Goal: Task Accomplishment & Management: Manage account settings

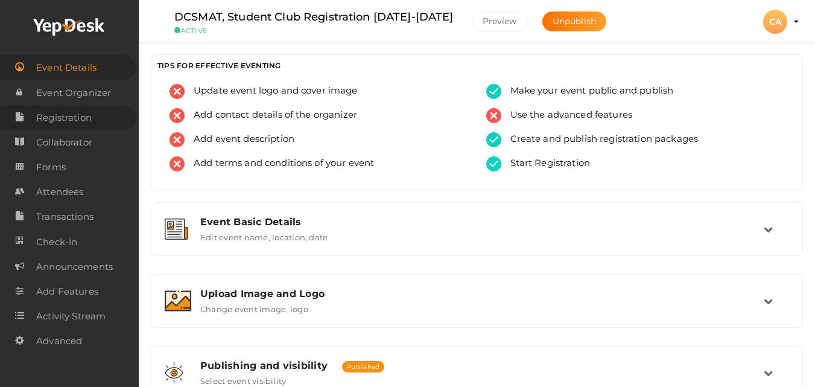
click at [70, 109] on span "Registration" at bounding box center [64, 118] width 56 height 24
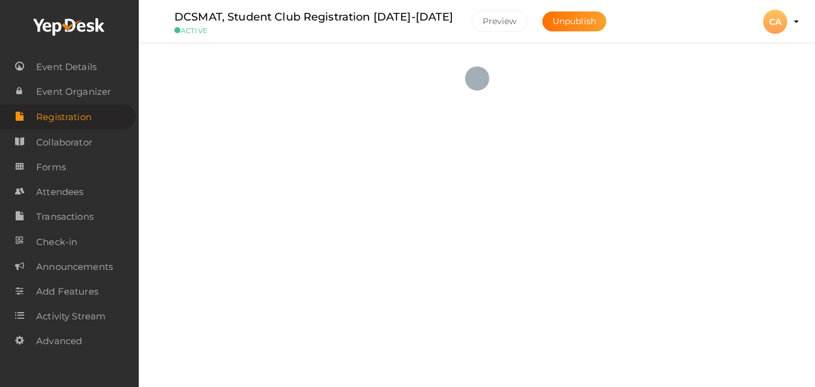
checkbox input "true"
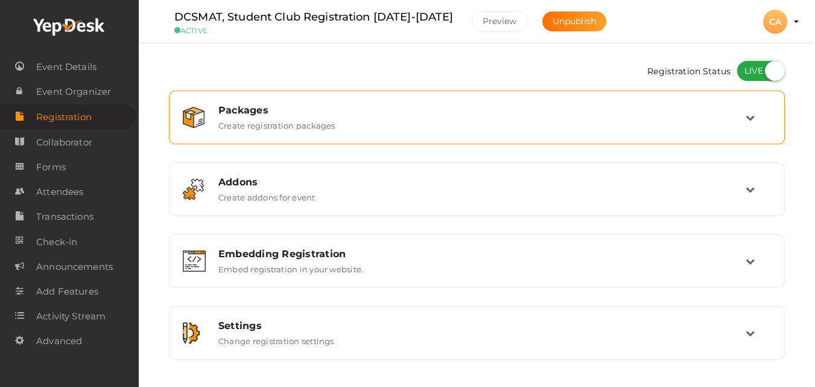
click at [584, 122] on div "Packages Create registration packages" at bounding box center [477, 117] width 537 height 26
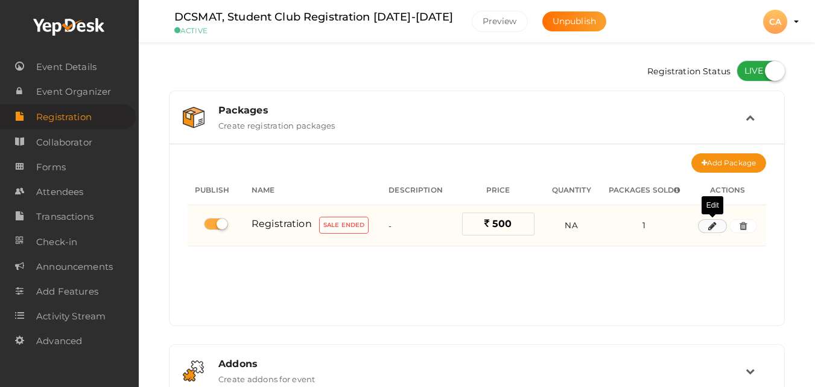
click at [707, 230] on button "button" at bounding box center [712, 226] width 29 height 14
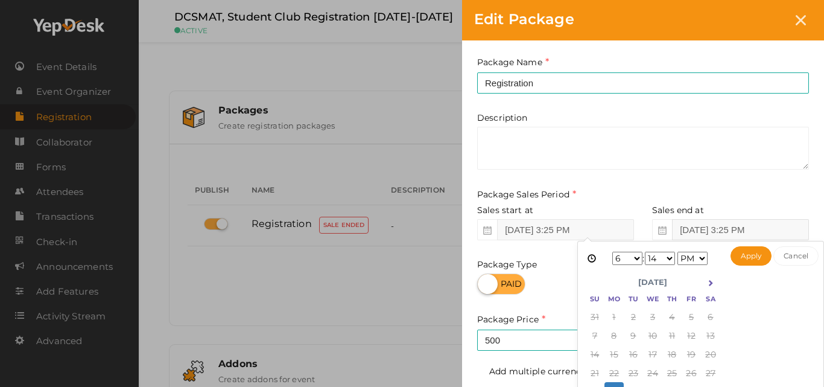
click at [768, 235] on input "Sep 27, 2025 3:25 PM" at bounding box center [740, 229] width 137 height 21
click at [711, 284] on icon at bounding box center [710, 282] width 7 height 7
drag, startPoint x: 785, startPoint y: 322, endPoint x: 789, endPoint y: 384, distance: 62.3
click at [789, 384] on div "Sep 29, 2025 6:14 PM 1 2 3 4 5 6 7 8 9 10 11 12 : 00 01 02 03 04 05 06 07 08 09…" at bounding box center [701, 334] width 247 height 186
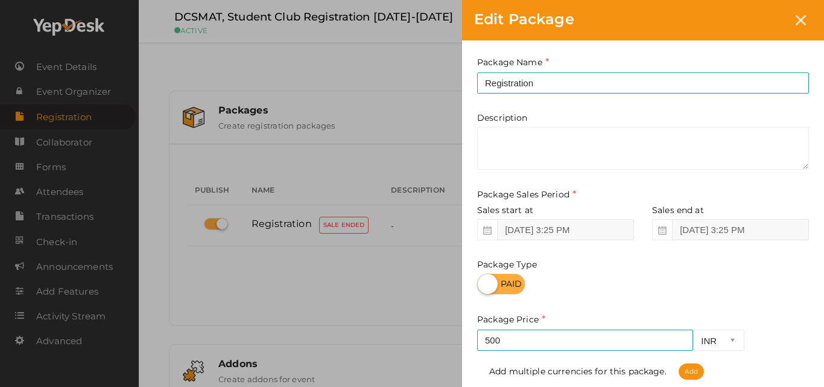
click at [778, 214] on div "Sales end at Sep 27, 2025 3:25 PM" at bounding box center [726, 222] width 166 height 36
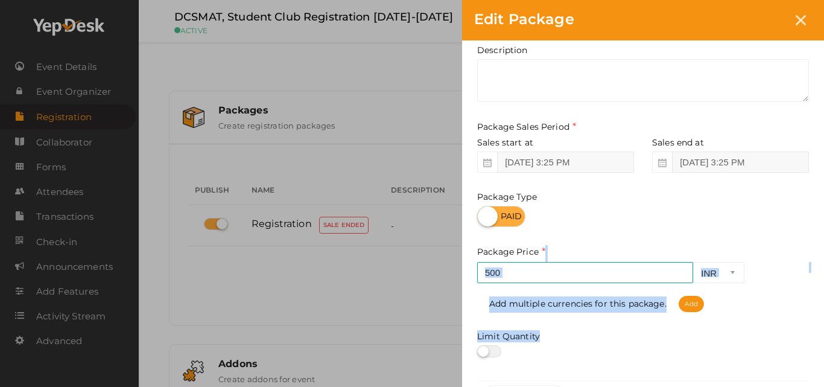
scroll to position [116, 0]
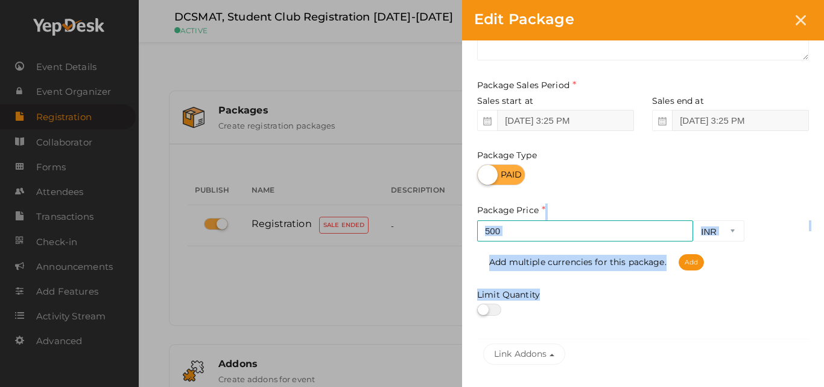
drag, startPoint x: 800, startPoint y: 315, endPoint x: 802, endPoint y: 381, distance: 65.8
click at [802, 381] on div "Package Name Registration This field is Required. Package Name already used. De…" at bounding box center [643, 204] width 362 height 547
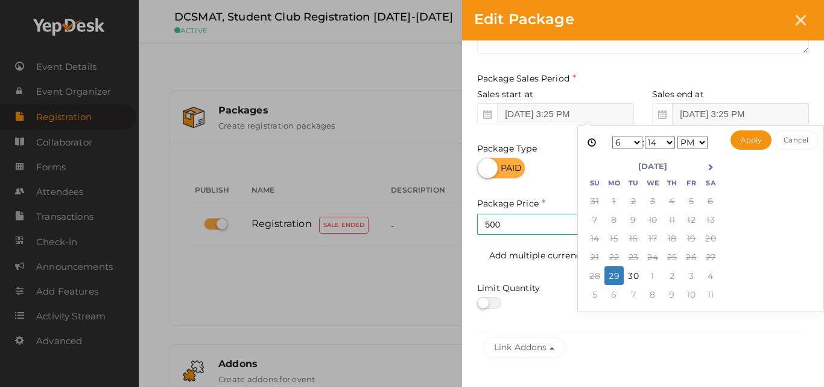
click at [741, 107] on input "Sep 27, 2025 3:25 PM" at bounding box center [740, 113] width 137 height 21
click at [712, 165] on icon at bounding box center [710, 167] width 7 height 7
click at [618, 141] on select "1 2 3 4 5 6 7 8 9 10 11 12" at bounding box center [628, 142] width 30 height 13
click at [757, 142] on button "Apply" at bounding box center [752, 139] width 42 height 19
type input "Oct 31, 2025 11:00 PM"
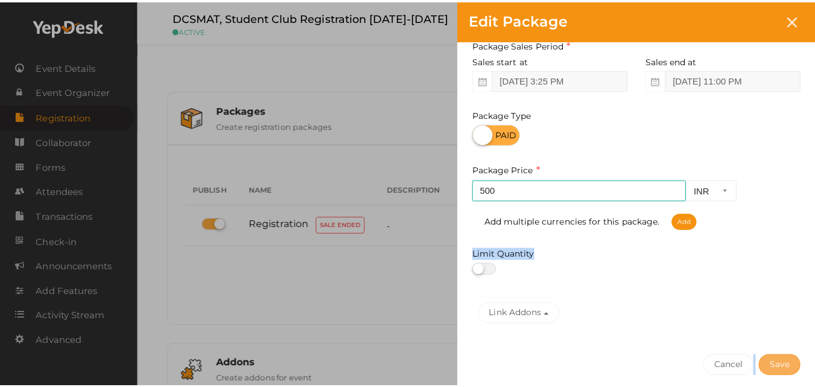
scroll to position [199, 0]
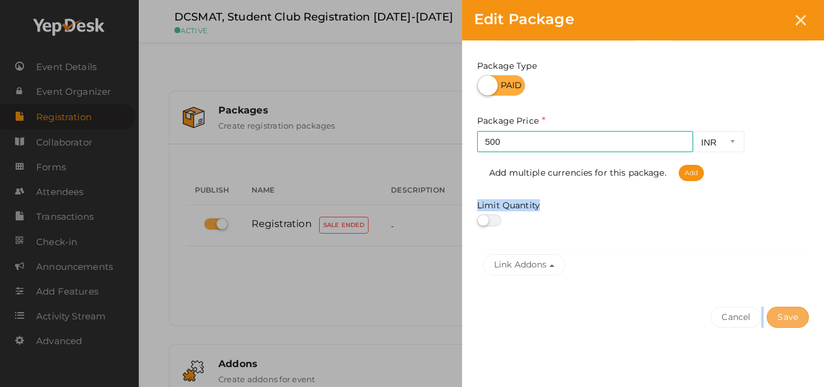
drag, startPoint x: 783, startPoint y: 252, endPoint x: 801, endPoint y: 383, distance: 131.6
click at [801, 383] on div "Package Name Registration This field is Required. Package Name already used. De…" at bounding box center [643, 115] width 362 height 547
click at [788, 313] on button "Save" at bounding box center [788, 317] width 42 height 21
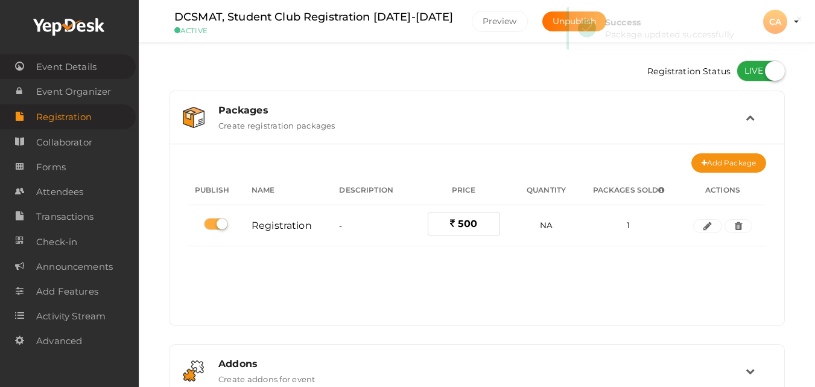
click at [83, 72] on span "Event Details" at bounding box center [66, 67] width 60 height 24
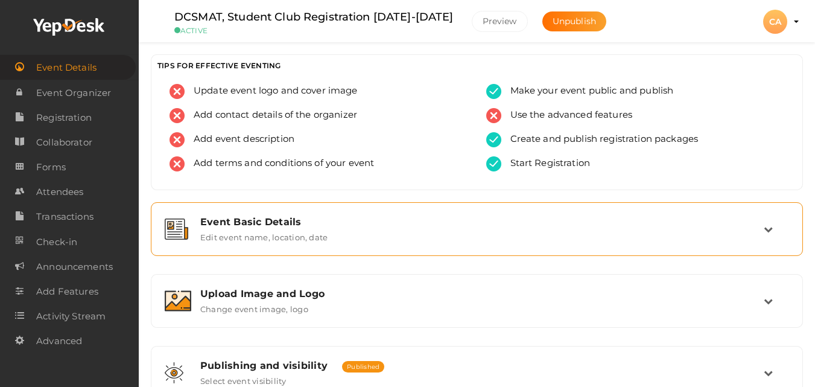
click at [386, 223] on div "Event Basic Details" at bounding box center [482, 221] width 564 height 11
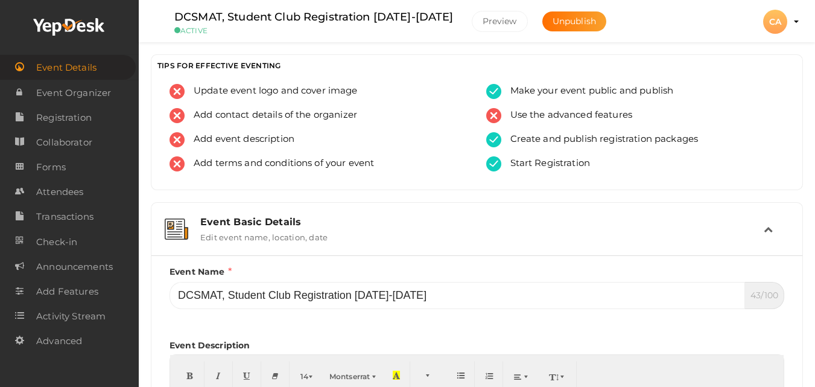
scroll to position [338, 0]
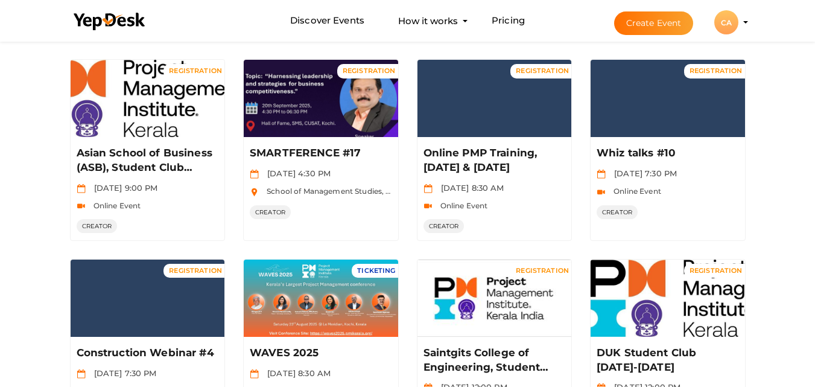
scroll to position [330, 0]
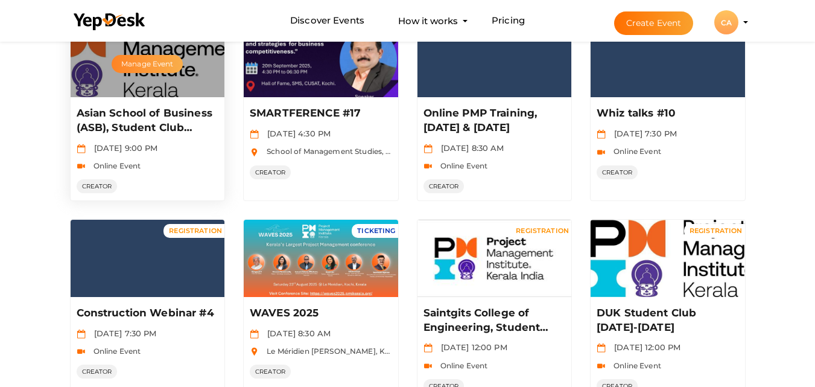
click at [144, 62] on button "Manage Event" at bounding box center [147, 64] width 71 height 18
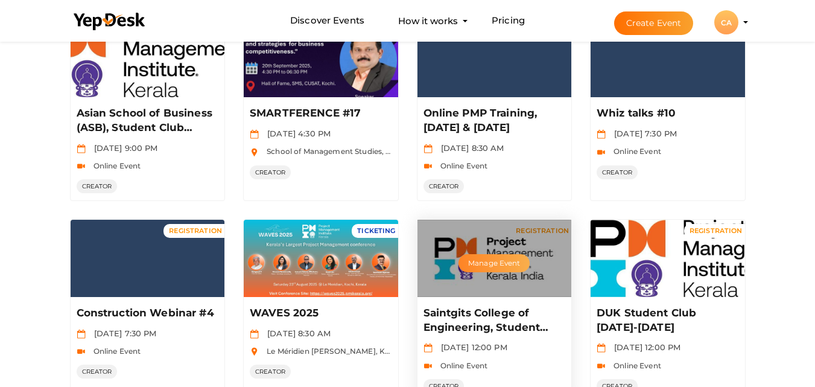
click at [495, 266] on button "Manage Event" at bounding box center [494, 263] width 71 height 18
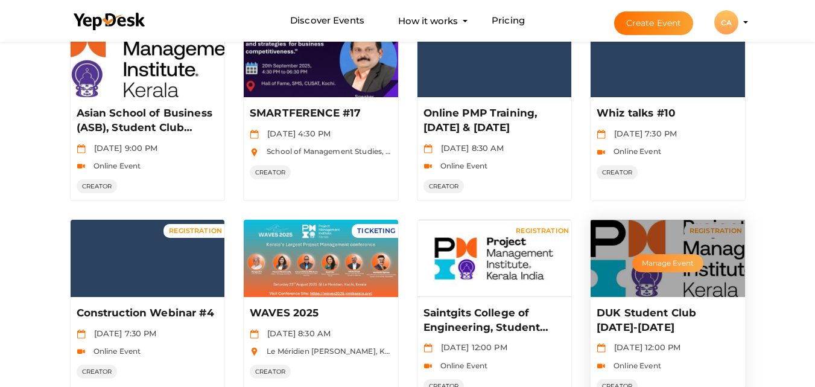
click at [666, 263] on button "Manage Event" at bounding box center [667, 263] width 71 height 18
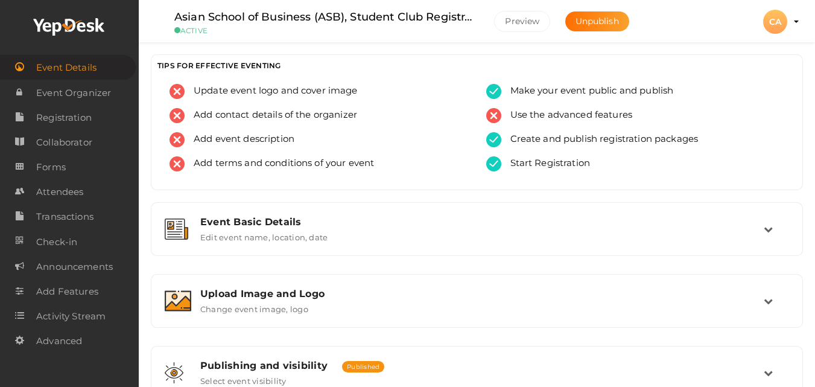
scroll to position [258, 0]
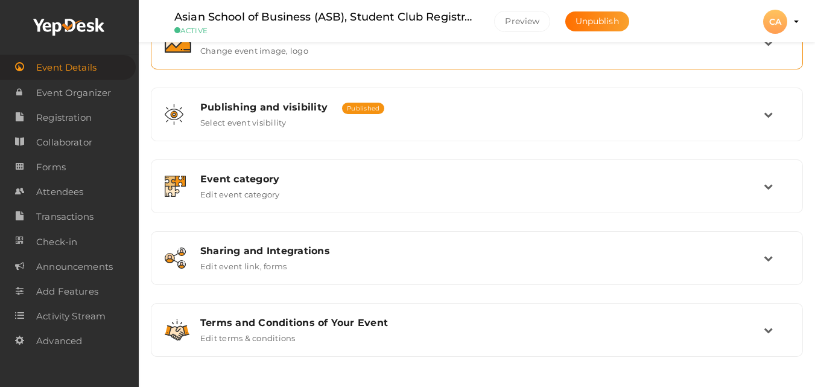
click at [305, 43] on label "Change event image, logo" at bounding box center [254, 48] width 108 height 14
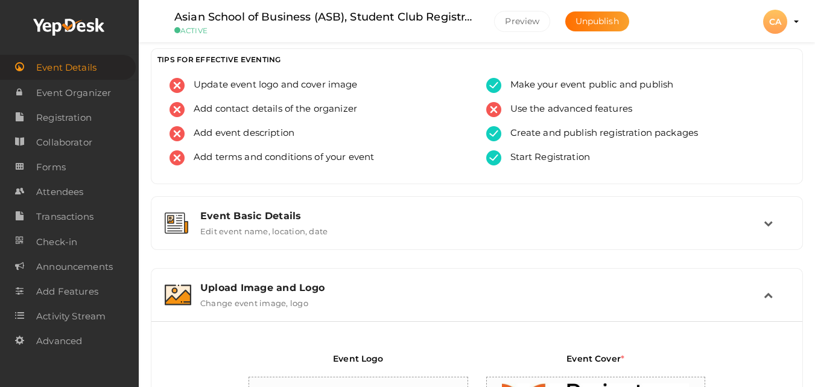
scroll to position [0, 0]
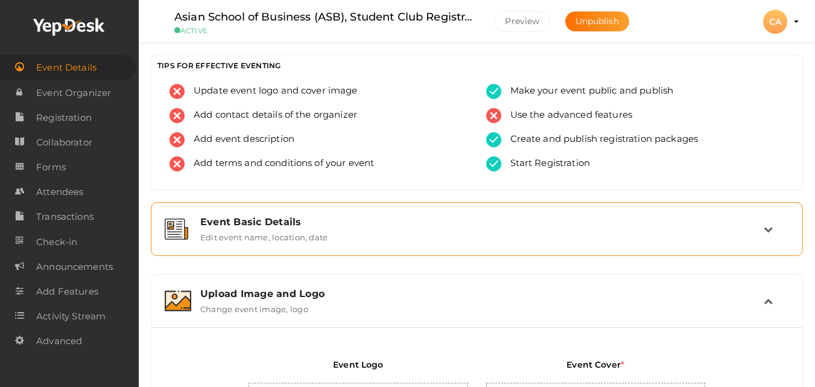
click at [261, 222] on div "Event Basic Details" at bounding box center [482, 221] width 564 height 11
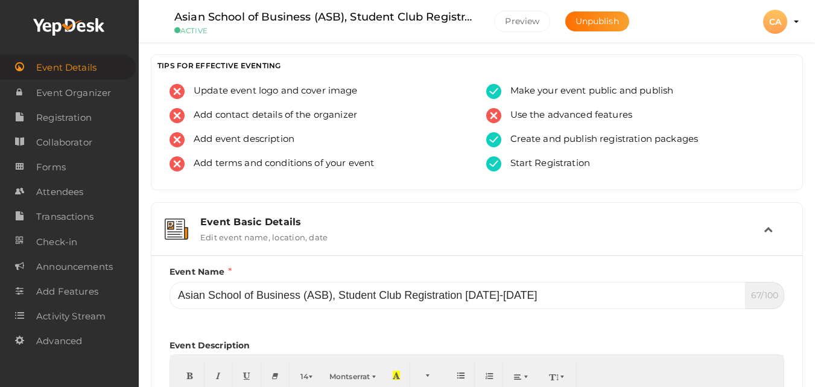
scroll to position [338, 0]
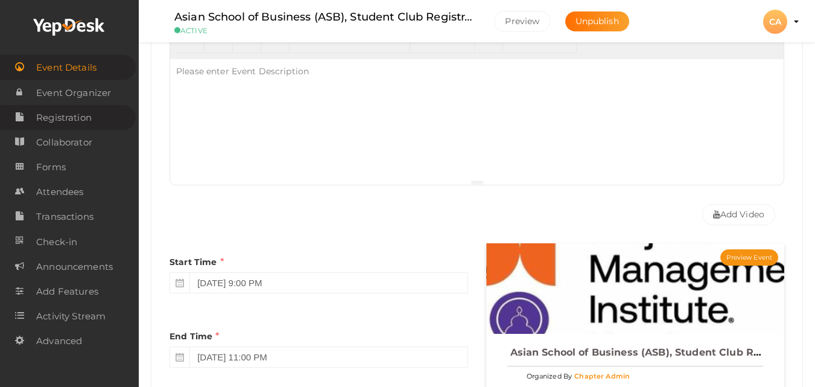
click at [62, 126] on span "Registration" at bounding box center [64, 118] width 56 height 24
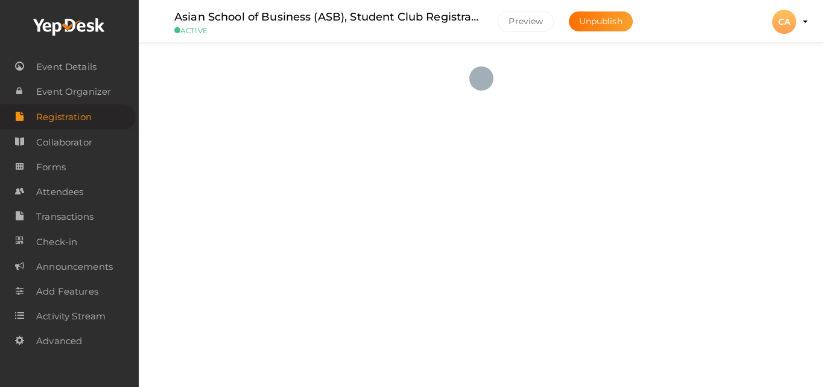
checkbox input "true"
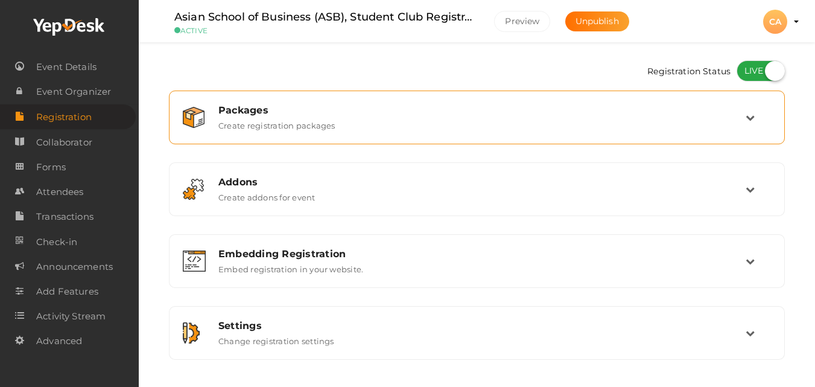
click at [433, 112] on div "Packages" at bounding box center [481, 109] width 527 height 11
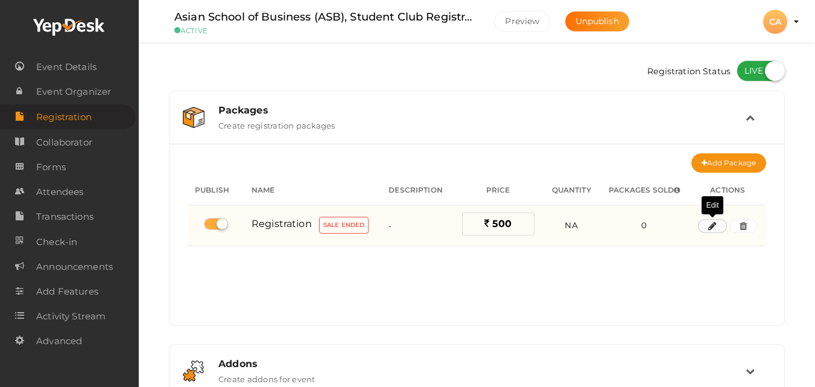
click at [715, 229] on icon "button" at bounding box center [713, 226] width 8 height 7
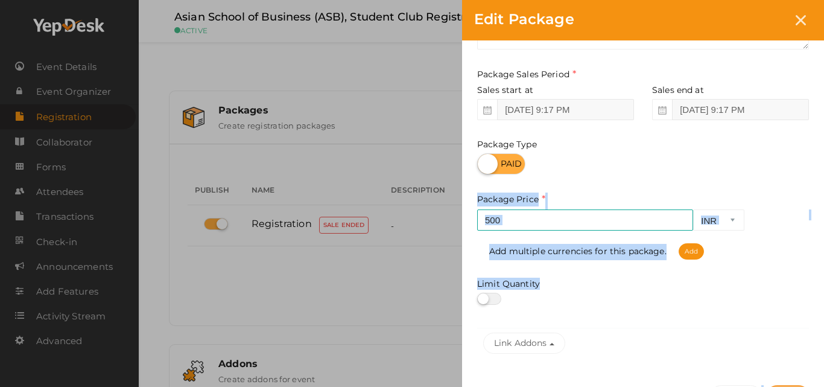
drag, startPoint x: 811, startPoint y: 290, endPoint x: 808, endPoint y: 381, distance: 91.2
click at [808, 381] on div "Package Name Registration This field is Required. Package Name already used. De…" at bounding box center [643, 193] width 362 height 547
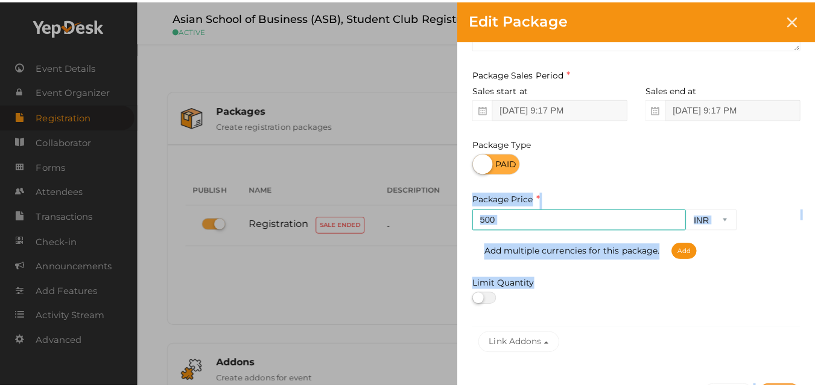
scroll to position [137, 0]
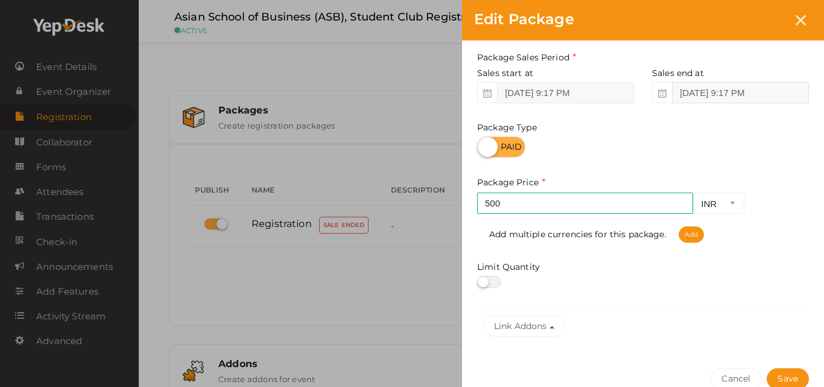
click at [746, 98] on input "Sep 25, 2025 9:17 PM" at bounding box center [740, 92] width 137 height 21
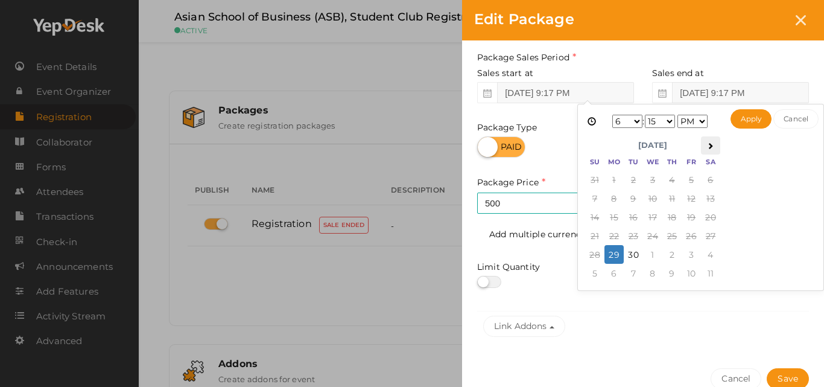
click at [709, 143] on icon at bounding box center [710, 145] width 7 height 7
click at [632, 120] on select "1 2 3 4 5 6 7 8 9 10 11 12" at bounding box center [628, 121] width 30 height 13
click at [750, 123] on button "Apply" at bounding box center [752, 118] width 42 height 19
type input "Oct 31, 2025 11:00 PM"
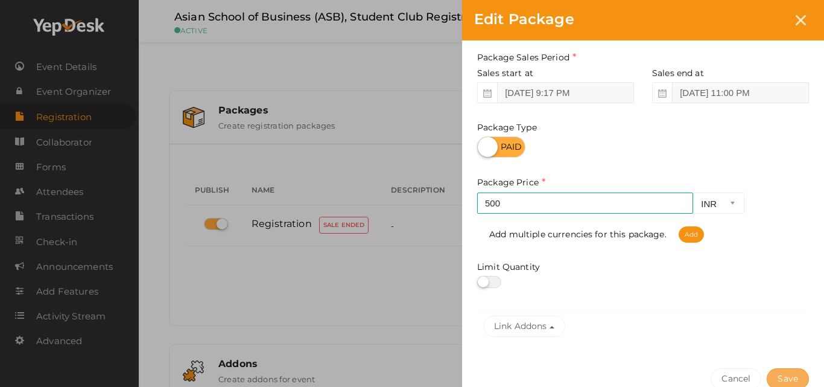
click at [785, 375] on button "Save" at bounding box center [788, 378] width 42 height 21
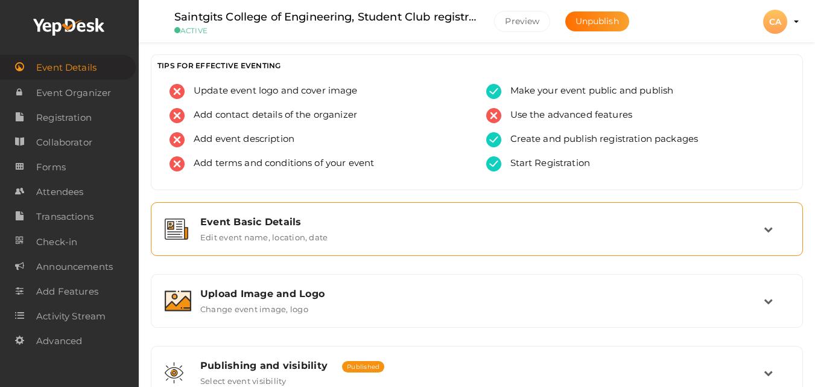
click at [243, 225] on div "Event Basic Details" at bounding box center [482, 221] width 564 height 11
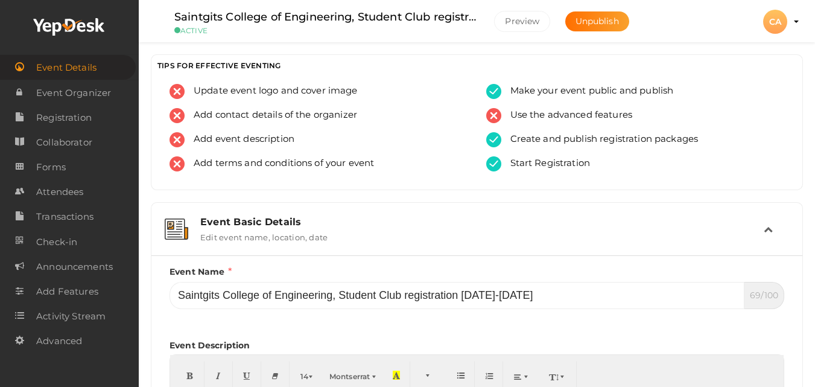
scroll to position [338, 0]
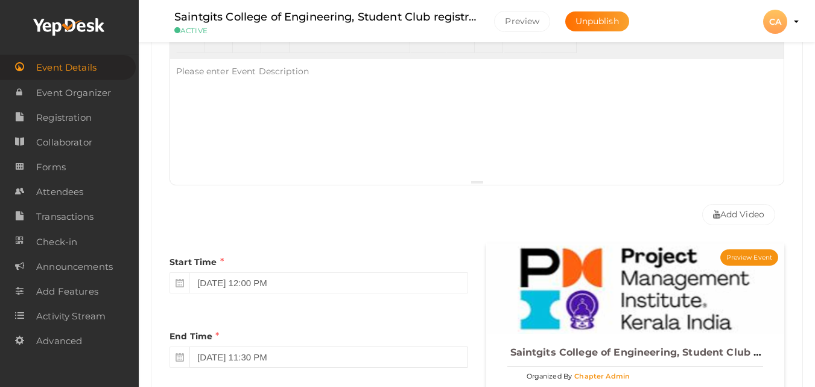
click at [331, 358] on input "September 25, 2025 11:30 PM" at bounding box center [329, 356] width 278 height 21
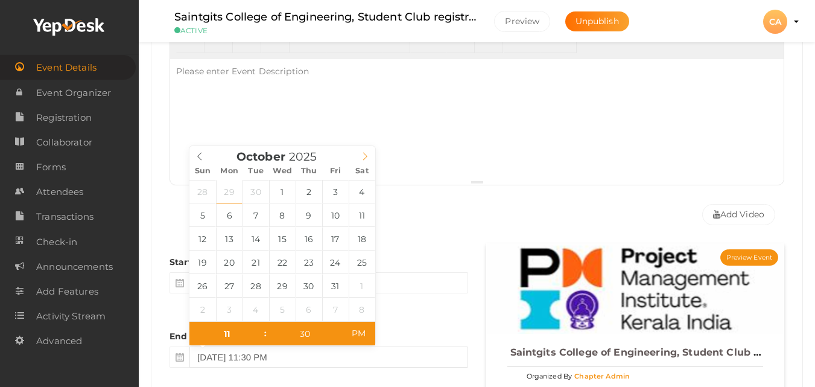
click at [367, 156] on icon at bounding box center [365, 156] width 4 height 8
type input "[DATE] 11:30 PM"
click at [413, 362] on input "[DATE] 11:30 PM" at bounding box center [329, 356] width 278 height 21
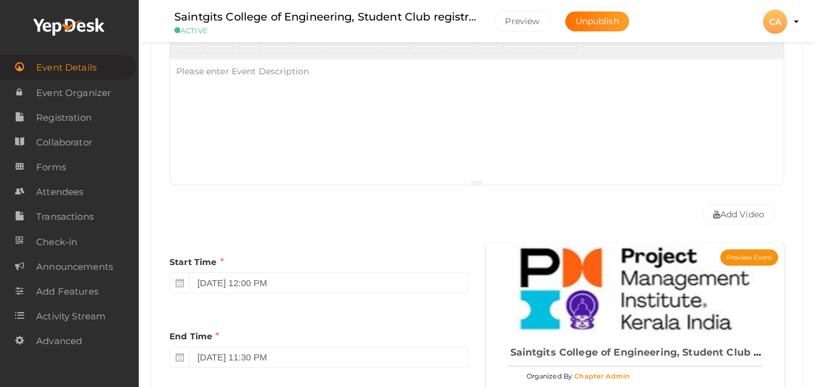
click at [422, 308] on div "Start Time August 19, 2025 12:00 PM End Time October 31, 2025 11:30 PM End Time…" at bounding box center [319, 350] width 317 height 215
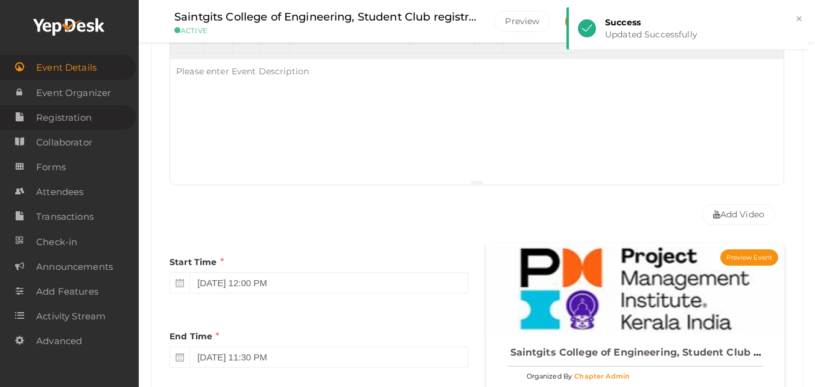
click at [78, 120] on span "Registration" at bounding box center [64, 118] width 56 height 24
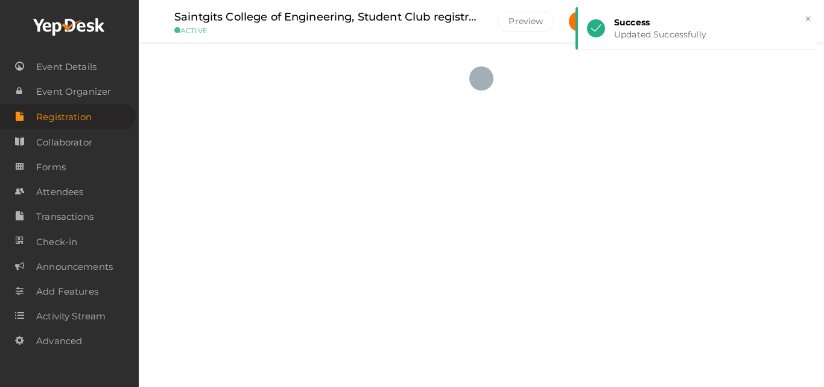
checkbox input "true"
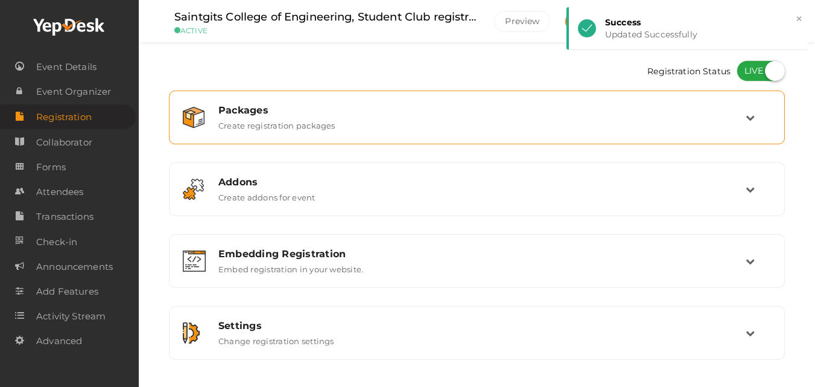
click at [480, 115] on div "Packages" at bounding box center [481, 109] width 527 height 11
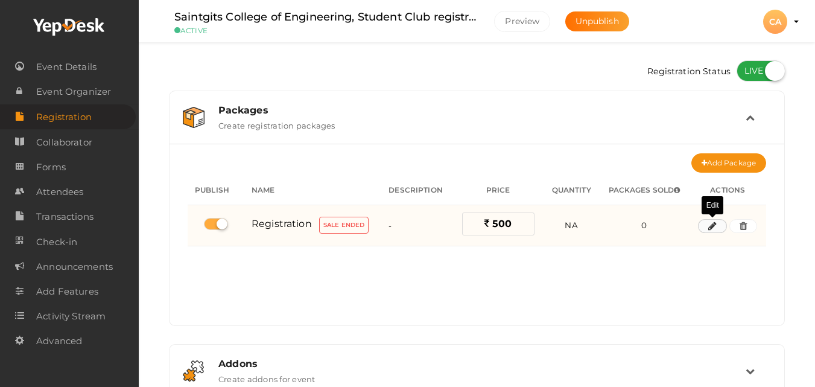
click at [715, 224] on icon "button" at bounding box center [713, 226] width 8 height 7
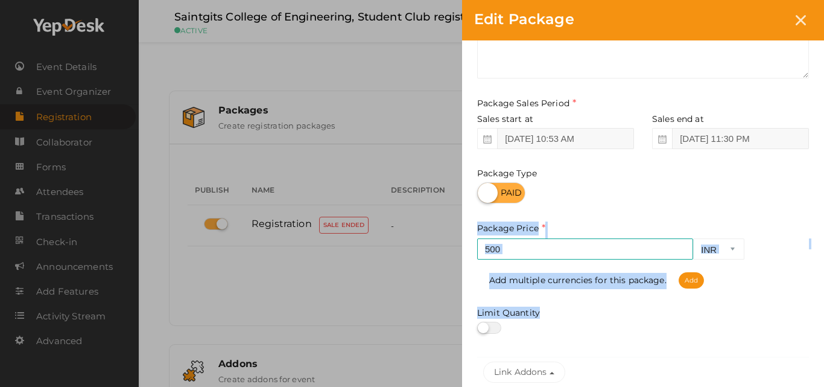
drag, startPoint x: 804, startPoint y: 272, endPoint x: 791, endPoint y: 383, distance: 111.8
click at [791, 383] on div "Package Name Registration This field is Required. Package Name already used. De…" at bounding box center [643, 222] width 362 height 547
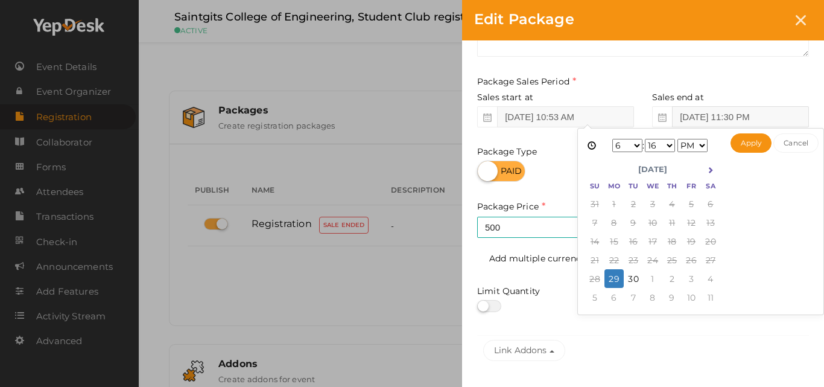
click at [747, 122] on input "Sep 25, 2025 11:30 PM" at bounding box center [740, 116] width 137 height 21
click at [706, 169] on th at bounding box center [710, 170] width 19 height 18
click at [622, 145] on select "1 2 3 4 5 6 7 8 9 10 11 12" at bounding box center [628, 145] width 30 height 13
click at [742, 144] on button "Apply" at bounding box center [752, 142] width 42 height 19
type input "Oct 31, 2025 11:16 PM"
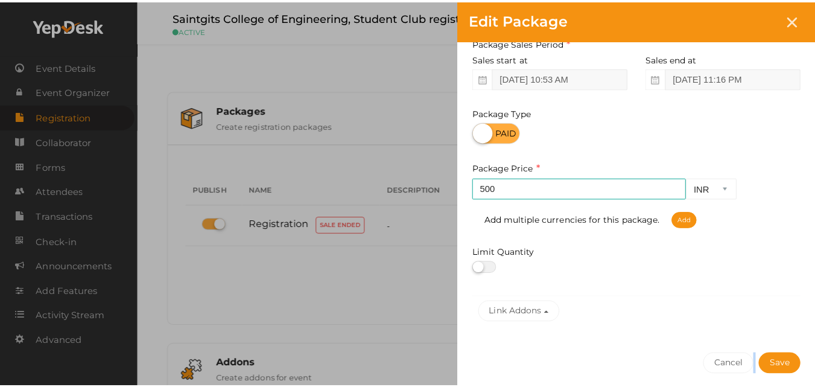
scroll to position [199, 0]
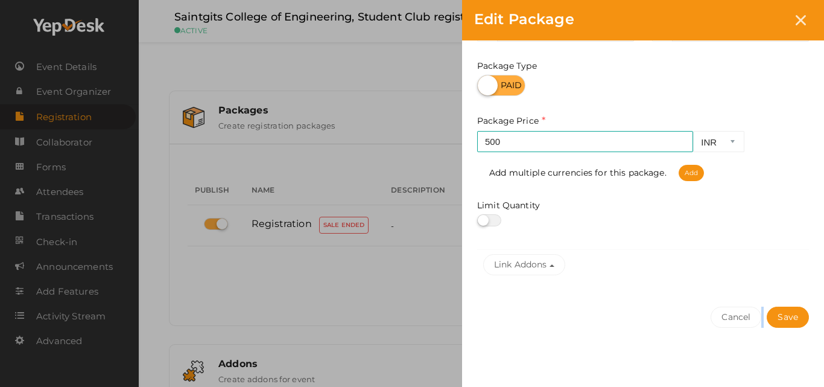
drag, startPoint x: 800, startPoint y: 338, endPoint x: 798, endPoint y: 384, distance: 45.9
click at [798, 384] on div "Package Name Registration This field is Required. Package Name already used. De…" at bounding box center [643, 115] width 362 height 547
click at [785, 314] on button "Save" at bounding box center [788, 317] width 42 height 21
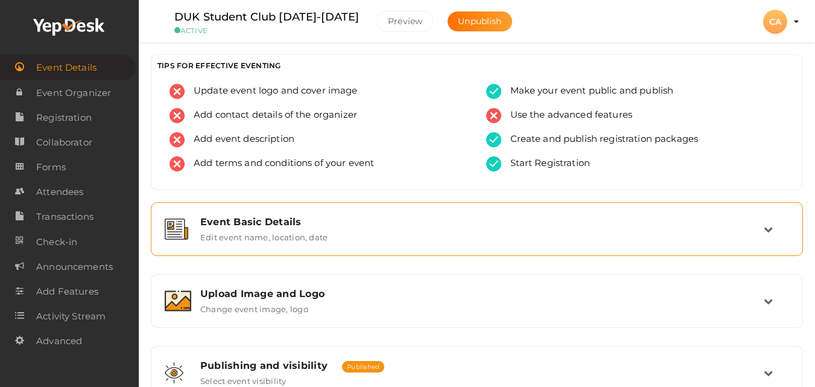
click at [230, 209] on div "Event Basic Details Edit event name, location, date" at bounding box center [477, 229] width 639 height 40
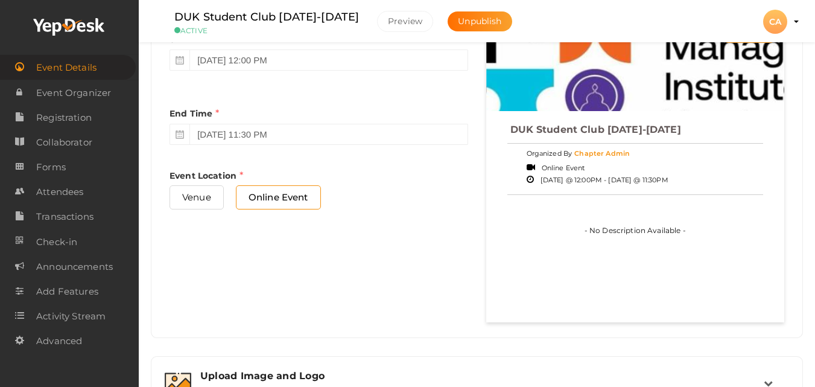
scroll to position [555, 0]
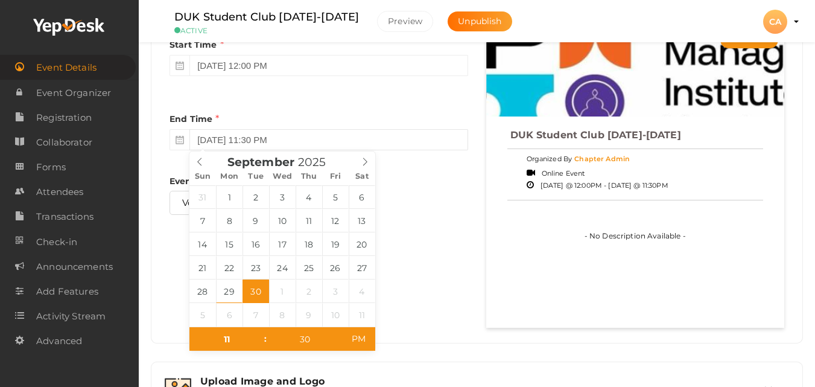
click at [241, 138] on input "[DATE] 11:30 PM" at bounding box center [329, 139] width 278 height 21
click at [368, 164] on icon at bounding box center [365, 162] width 8 height 8
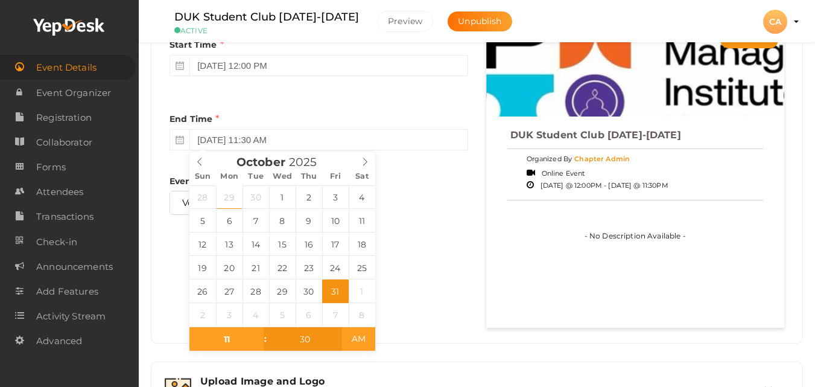
click at [355, 340] on span "AM" at bounding box center [358, 339] width 33 height 24
type input "[DATE] 11:30 PM"
click at [355, 340] on span "PM" at bounding box center [358, 339] width 33 height 24
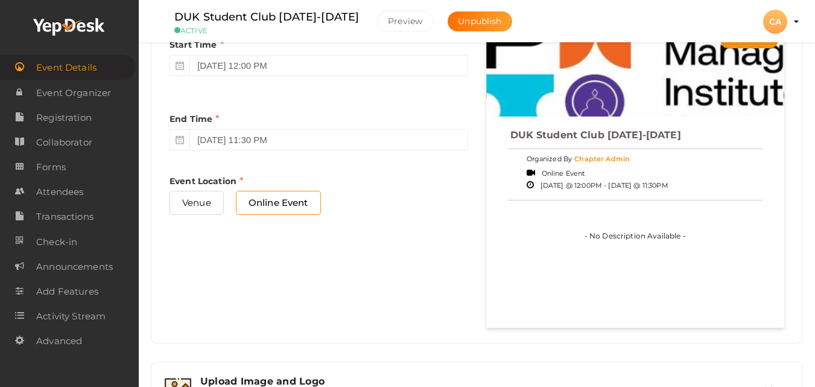
click at [407, 353] on div "Event Basic Details Edit event name, location, date Event Name DUK Student Club…" at bounding box center [477, 175] width 652 height 1056
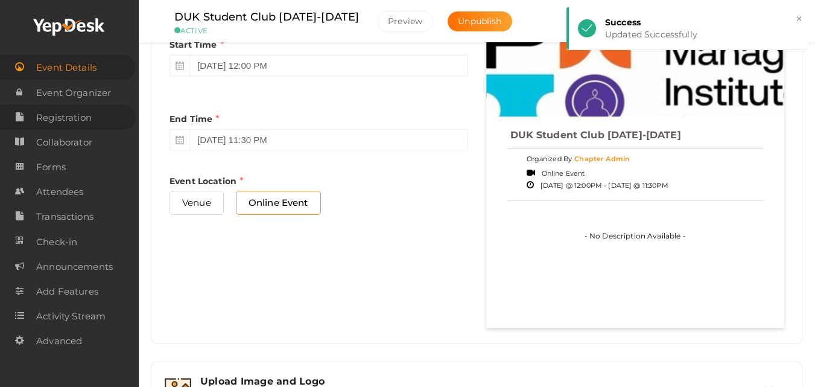
click at [68, 115] on span "Registration" at bounding box center [64, 118] width 56 height 24
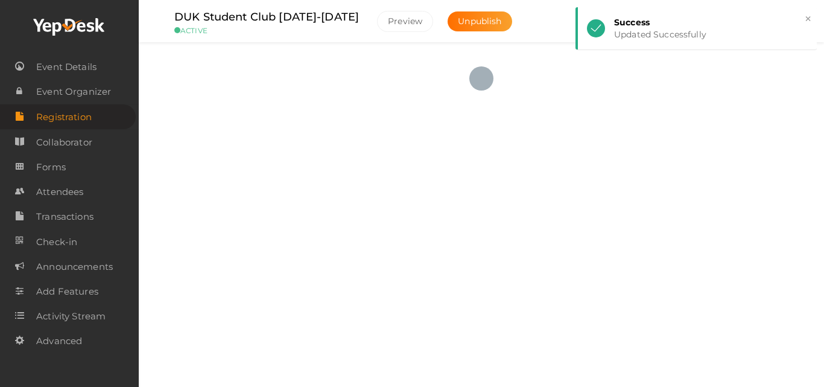
checkbox input "true"
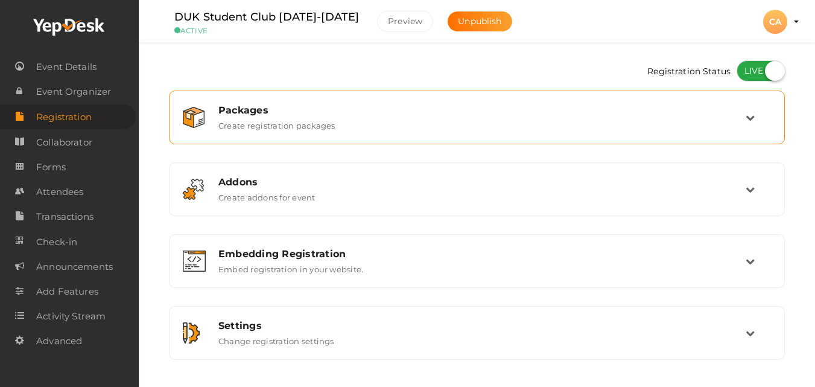
click at [322, 133] on div "Packages Create registration packages" at bounding box center [477, 117] width 603 height 40
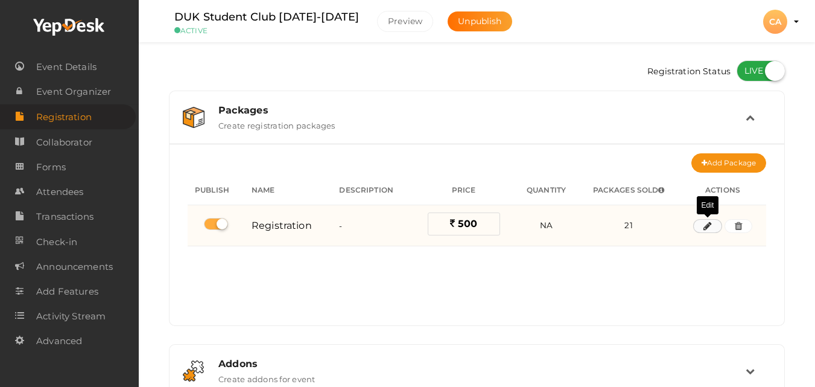
click at [714, 227] on button "button" at bounding box center [707, 226] width 29 height 14
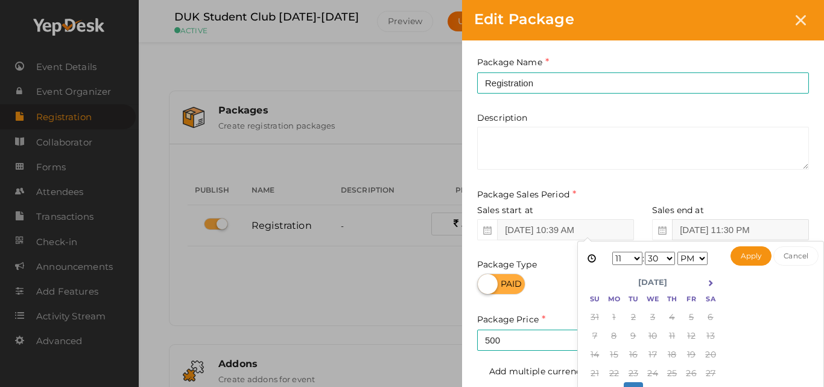
click at [785, 223] on input "[DATE] 11:30 PM" at bounding box center [740, 229] width 137 height 21
click at [709, 281] on icon at bounding box center [710, 282] width 7 height 7
drag, startPoint x: 786, startPoint y: 302, endPoint x: 795, endPoint y: 382, distance: 80.1
click at [795, 382] on div "[DATE] 11:30 PM 1 2 3 4 5 6 7 8 9 10 11 12 : 00 01 02 03 04 05 06 07 08 09 10 1…" at bounding box center [701, 334] width 247 height 186
click at [804, 334] on div "[DATE] 11:30 PM 1 2 3 4 5 6 7 8 9 10 11 12 : 00 01 02 03 04 05 06 07 08 09 10 1…" at bounding box center [701, 334] width 247 height 186
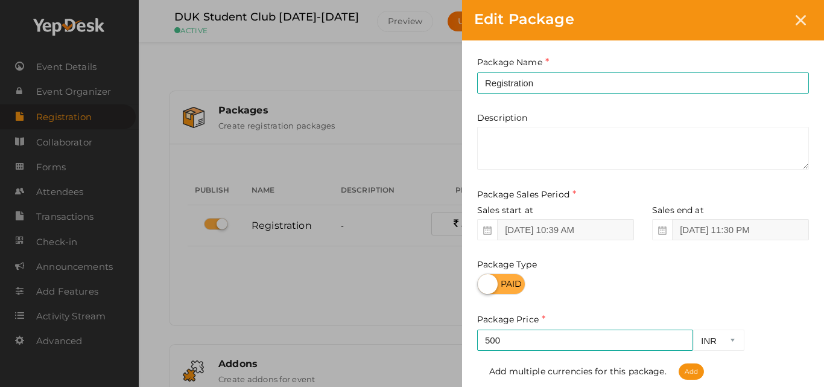
click at [820, 212] on div "Package Name Registration This field is Required. Package Name already used. De…" at bounding box center [643, 266] width 362 height 453
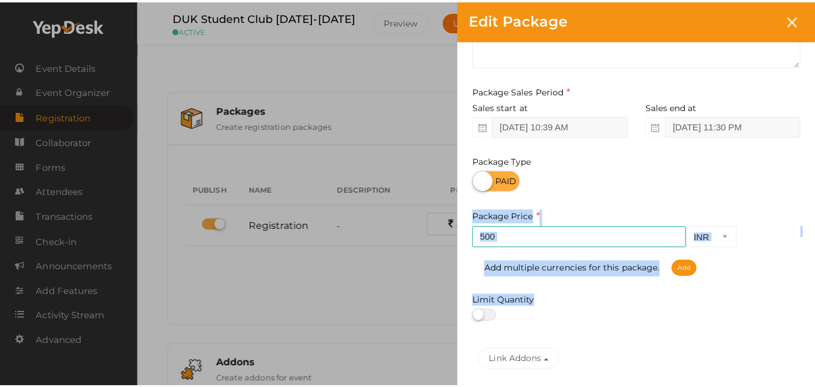
scroll to position [171, 0]
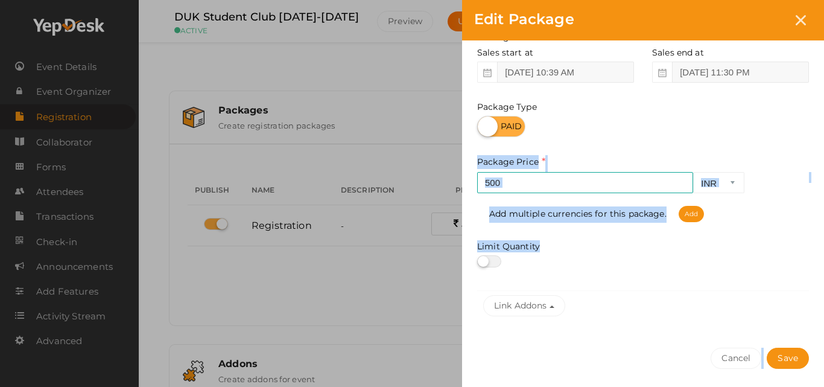
drag, startPoint x: 820, startPoint y: 211, endPoint x: 821, endPoint y: 384, distance: 173.8
click at [821, 384] on div "Package Name Registration This field is Required. Package Name already used. De…" at bounding box center [643, 156] width 362 height 547
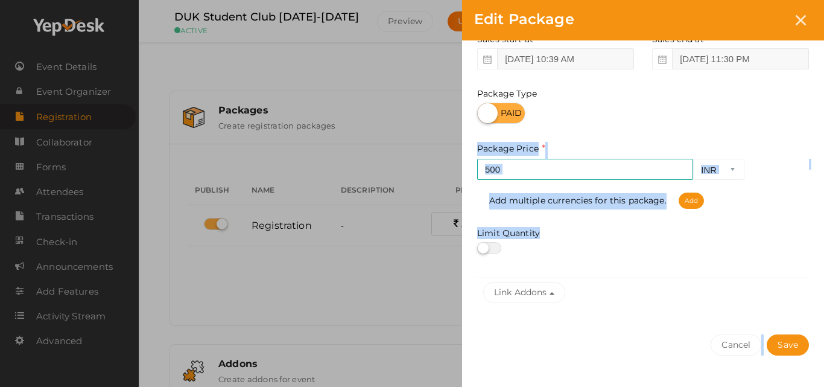
click at [791, 168] on div "500 INR CAD USD Required. Add multiple currencies for this package. Add" at bounding box center [643, 184] width 332 height 50
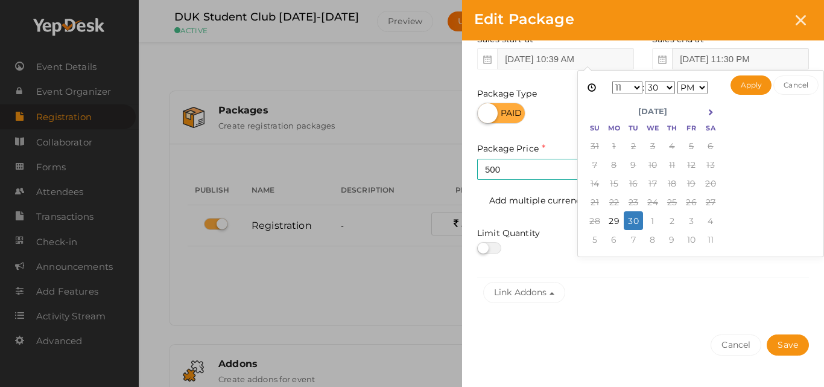
click at [723, 61] on input "[DATE] 11:30 PM" at bounding box center [740, 58] width 137 height 21
click at [708, 111] on icon at bounding box center [710, 112] width 7 height 7
click at [753, 75] on div "[DATE] 11:30 PM 1 2 3 4 5 6 7 8 9 10 11 12 : 00 01 02 03 04 05 06 07 08 09 10 1…" at bounding box center [701, 163] width 247 height 186
click at [753, 84] on button "Apply" at bounding box center [752, 84] width 42 height 19
type input "[DATE] 11:30 PM"
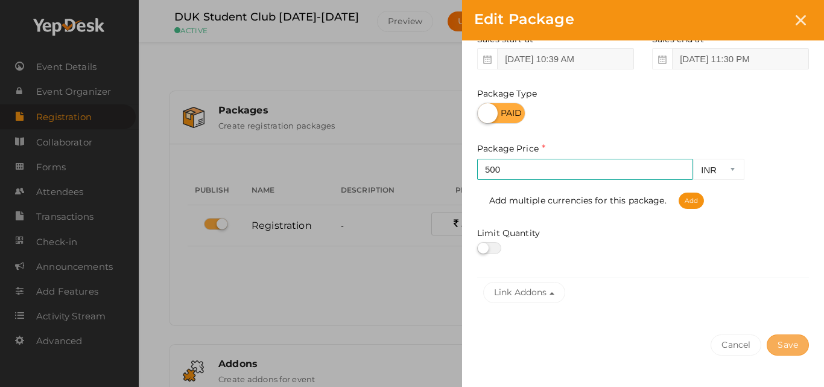
click at [779, 339] on button "Save" at bounding box center [788, 344] width 42 height 21
